Goal: Task Accomplishment & Management: Manage account settings

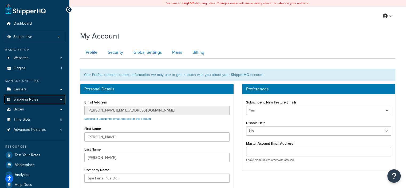
click at [51, 101] on link "Shipping Rules" at bounding box center [34, 99] width 61 height 10
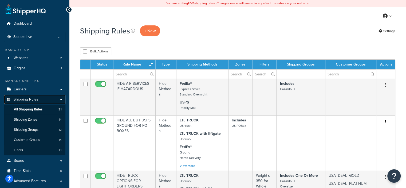
click at [45, 98] on link "Shipping Rules" at bounding box center [34, 99] width 61 height 10
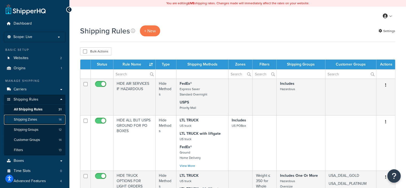
click at [45, 119] on link "Shipping Zones 14" at bounding box center [34, 119] width 61 height 10
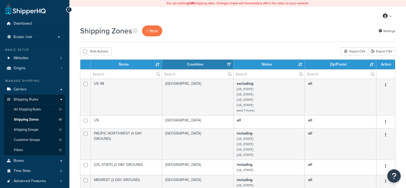
select select "15"
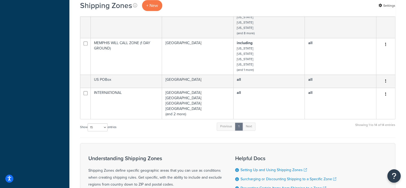
scroll to position [381, 0]
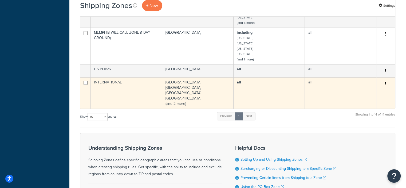
click at [386, 81] on button "button" at bounding box center [385, 83] width 7 height 9
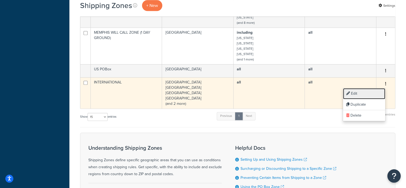
click at [357, 94] on link "Edit" at bounding box center [364, 93] width 42 height 11
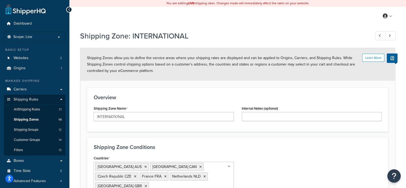
scroll to position [61, 0]
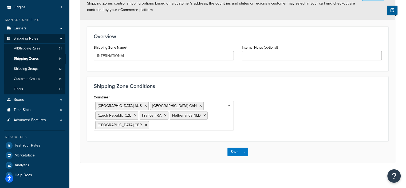
click at [216, 122] on ul "Australia AUS Canada CAN Czech Republic CZE France FRA Netherlands NLD United K…" at bounding box center [164, 115] width 140 height 29
type input "iceland"
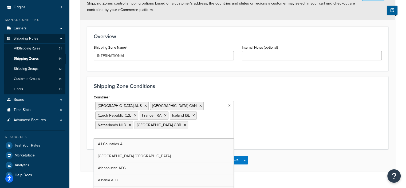
click at [184, 125] on ul "Australia AUS Canada CAN Czech Republic CZE France FRA Iceland ISL Netherlands …" at bounding box center [164, 120] width 140 height 38
click at [142, 131] on input "Countries" at bounding box center [118, 134] width 47 height 6
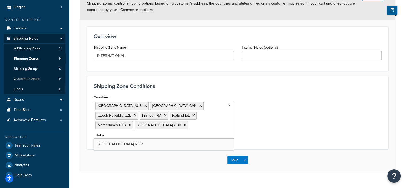
type input "norwa"
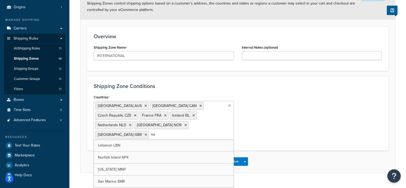
type input "n"
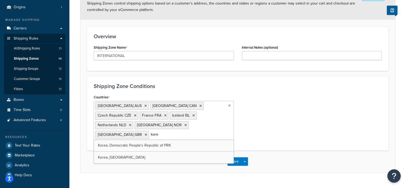
type input "korea"
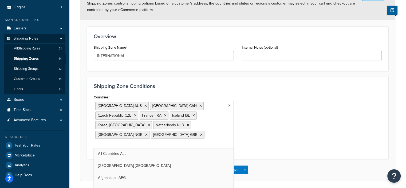
click at [209, 135] on ul "Australia AUS Canada CAN Czech Republic CZE France FRA Iceland ISL Korea, Repub…" at bounding box center [164, 124] width 140 height 47
click at [134, 141] on input "Countries" at bounding box center [118, 144] width 47 height 6
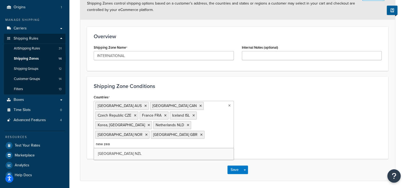
type input "new zeal"
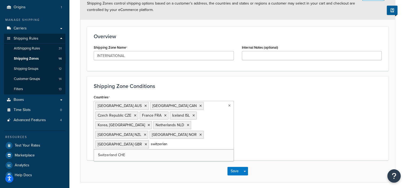
type input "switzerland"
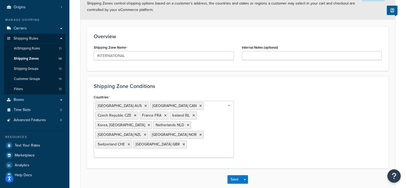
click at [259, 118] on div "Countries [GEOGRAPHIC_DATA] [GEOGRAPHIC_DATA] [GEOGRAPHIC_DATA] [GEOGRAPHIC_DAT…" at bounding box center [238, 127] width 296 height 68
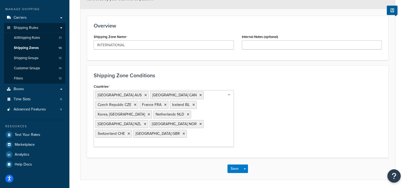
scroll to position [71, 0]
click at [234, 164] on button "Save" at bounding box center [234, 168] width 14 height 9
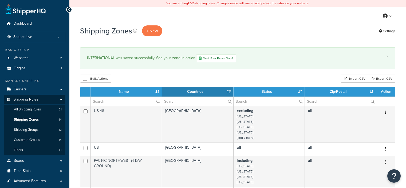
select select "15"
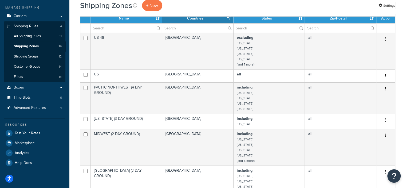
scroll to position [70, 0]
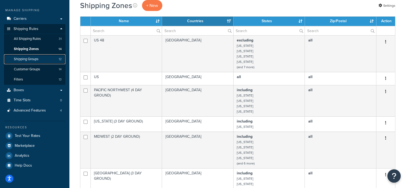
click at [37, 57] on span "Shipping Groups" at bounding box center [26, 59] width 25 height 5
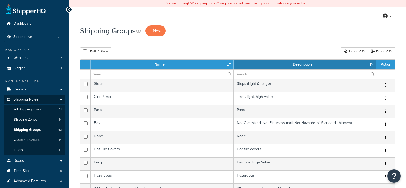
select select "15"
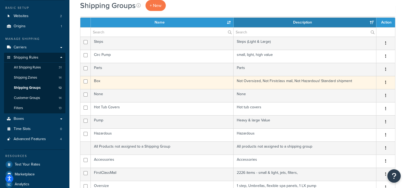
scroll to position [42, 0]
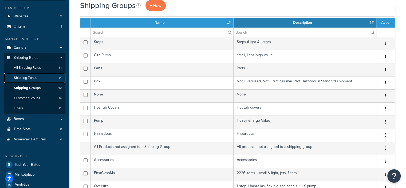
click at [41, 77] on link "Shipping Zones 14" at bounding box center [34, 78] width 61 height 10
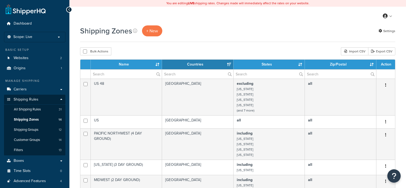
select select "15"
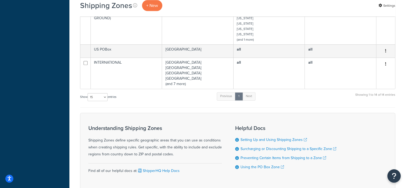
scroll to position [401, 0]
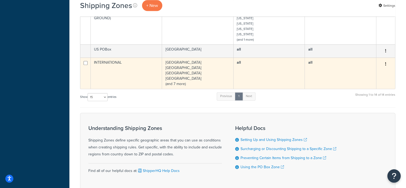
click at [383, 62] on button "button" at bounding box center [385, 64] width 7 height 9
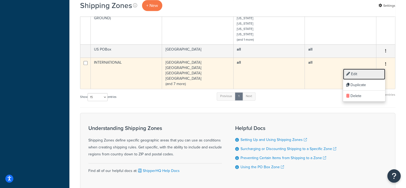
click at [356, 73] on link "Edit" at bounding box center [364, 74] width 42 height 11
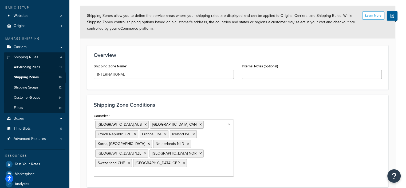
scroll to position [42, 0]
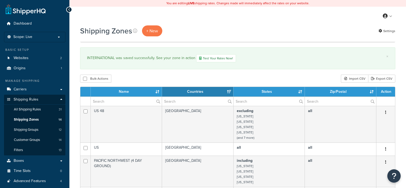
select select "15"
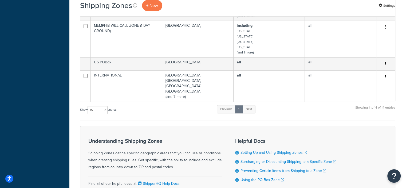
scroll to position [416, 0]
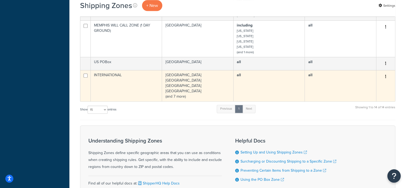
click at [385, 75] on icon "button" at bounding box center [385, 76] width 1 height 4
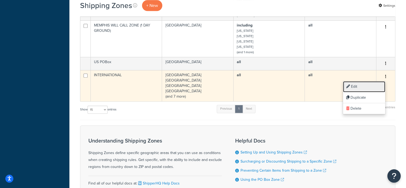
click at [352, 86] on link "Edit" at bounding box center [364, 86] width 42 height 11
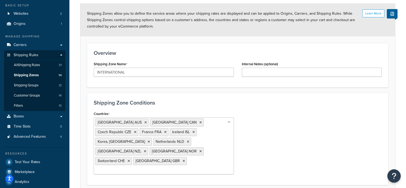
scroll to position [45, 0]
drag, startPoint x: 184, startPoint y: 150, endPoint x: 215, endPoint y: 143, distance: 31.9
click at [215, 143] on ul "[GEOGRAPHIC_DATA] [GEOGRAPHIC_DATA] [GEOGRAPHIC_DATA] [GEOGRAPHIC_DATA] [GEOGRA…" at bounding box center [164, 145] width 140 height 57
click at [268, 137] on div "Countries [GEOGRAPHIC_DATA] [GEOGRAPHIC_DATA] [GEOGRAPHIC_DATA] [GEOGRAPHIC_DAT…" at bounding box center [238, 143] width 296 height 68
